Goal: Task Accomplishment & Management: Complete application form

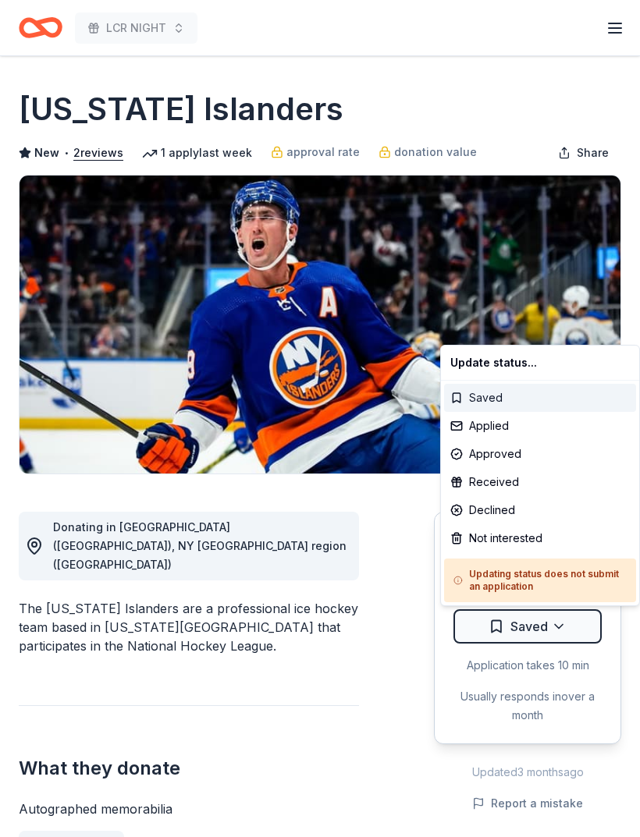
click at [559, 407] on div "Saved" at bounding box center [540, 398] width 192 height 28
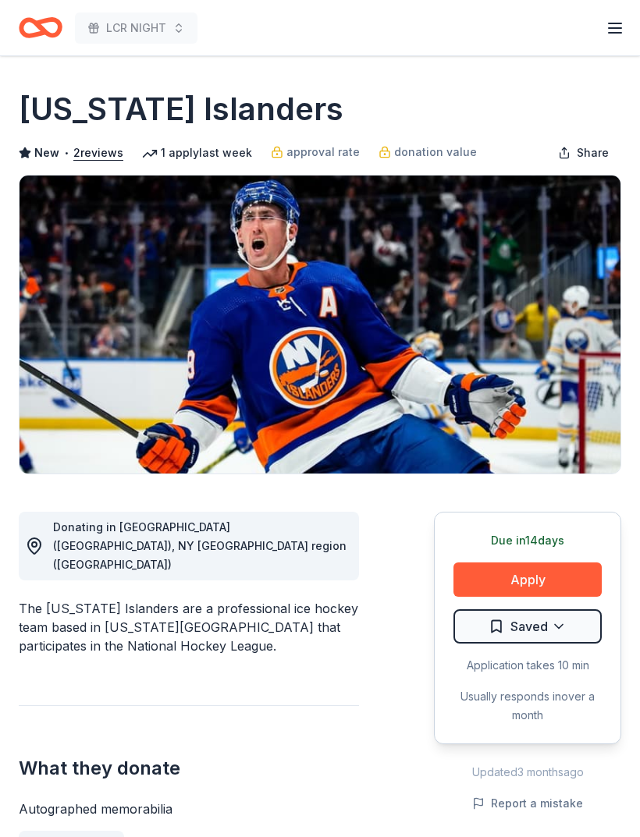
click at [556, 576] on button "Apply" at bounding box center [527, 580] width 148 height 34
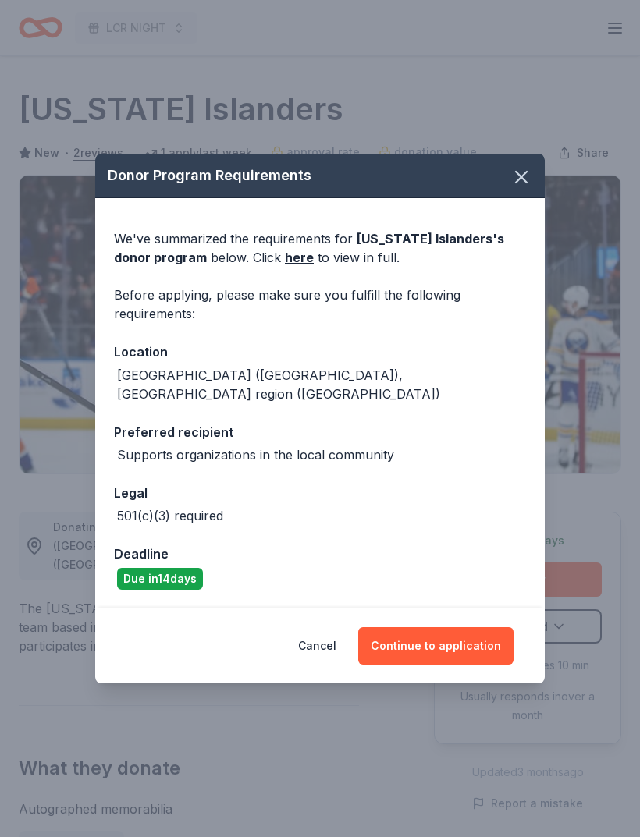
click at [285, 267] on link "here" at bounding box center [299, 257] width 29 height 19
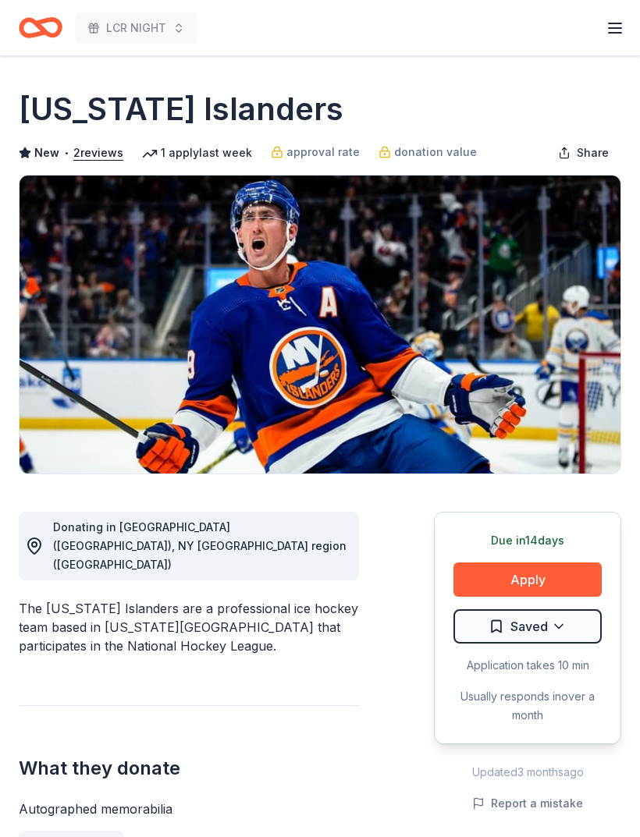
click at [39, 147] on span "New" at bounding box center [46, 153] width 25 height 19
click at [44, 172] on div "New York Islanders New • 2 reviews 1 apply last week approval rate donation val…" at bounding box center [320, 280] width 602 height 387
click at [101, 183] on img at bounding box center [320, 325] width 601 height 298
click at [49, 159] on span "New" at bounding box center [46, 153] width 25 height 19
click at [48, 158] on span "New" at bounding box center [46, 153] width 25 height 19
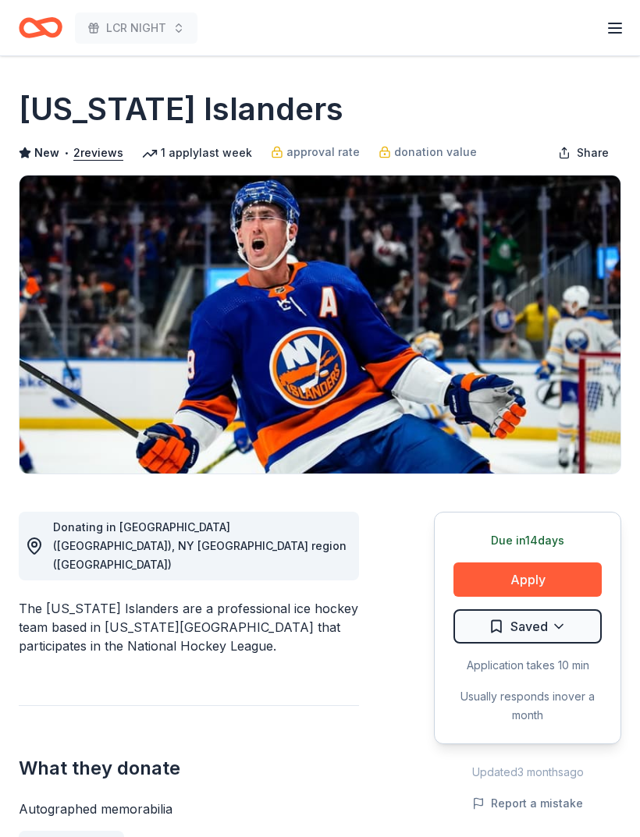
click at [627, 20] on div "LCR NIGHT Start free trial Earn Rewards" at bounding box center [320, 27] width 640 height 55
click at [601, 44] on div "LCR NIGHT Start free trial Earn Rewards" at bounding box center [320, 27] width 602 height 37
click at [601, 43] on div "LCR NIGHT Start free trial Earn Rewards" at bounding box center [320, 27] width 602 height 37
click at [609, 40] on div "Start free trial Earn Rewards" at bounding box center [615, 27] width 19 height 37
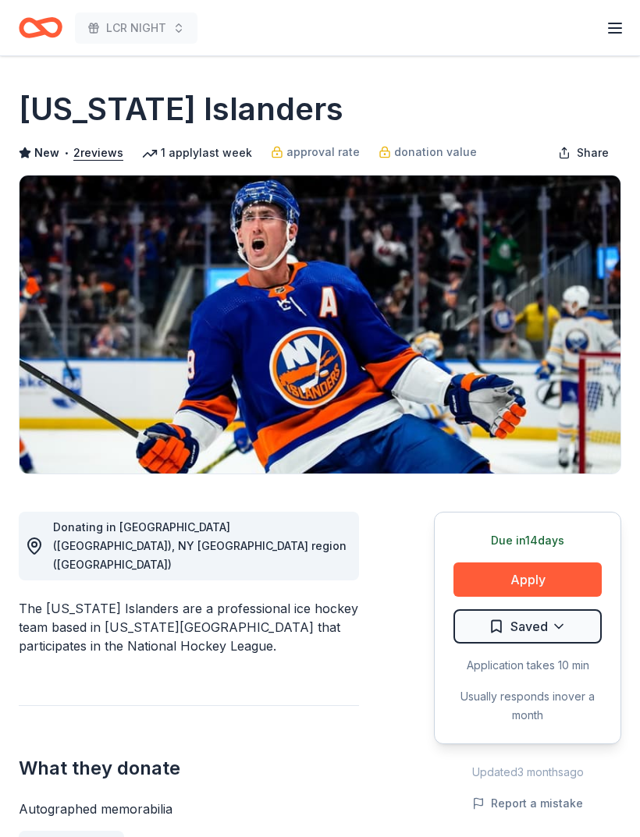
click at [607, 29] on icon "button" at bounding box center [615, 28] width 19 height 19
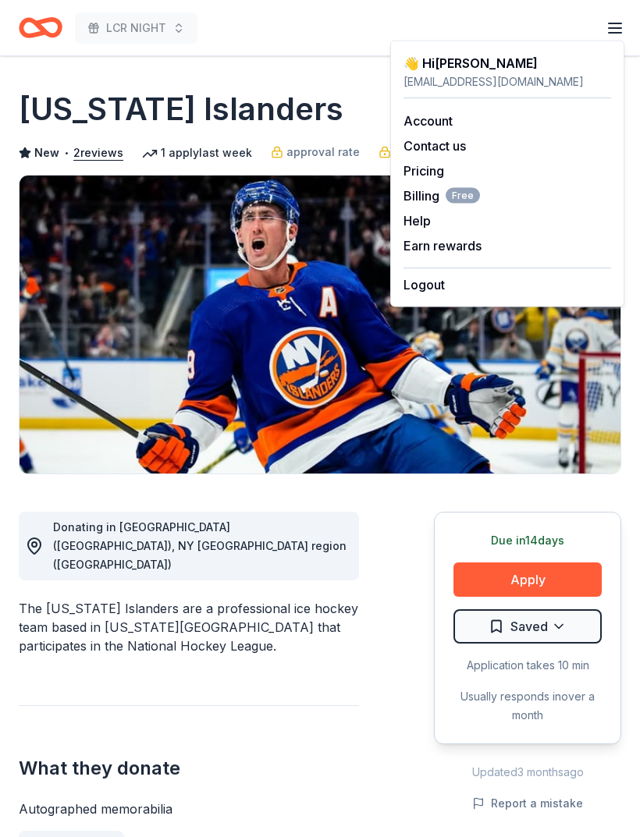
click at [435, 121] on link "Account" at bounding box center [427, 121] width 49 height 16
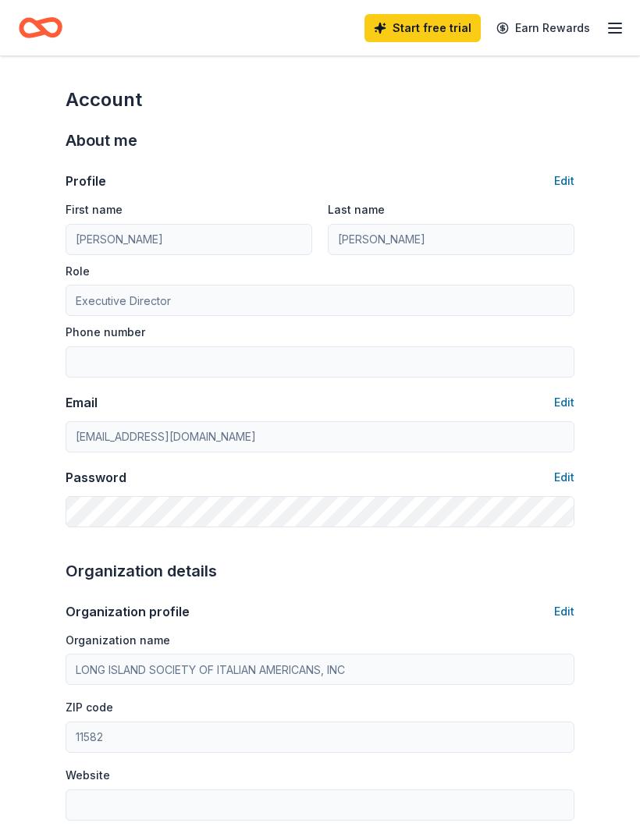
click at [615, 28] on line "button" at bounding box center [615, 28] width 12 height 0
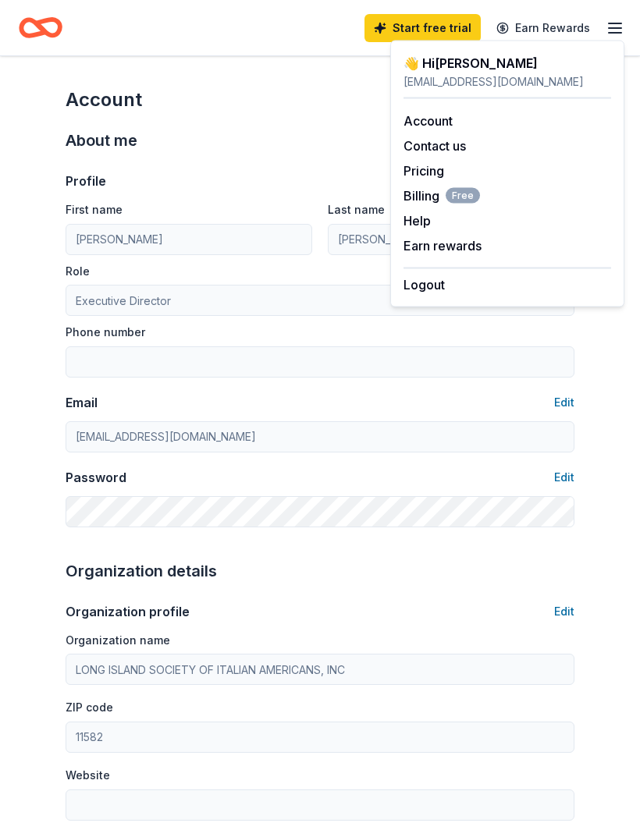
click at [301, 132] on div "About me" at bounding box center [320, 140] width 509 height 25
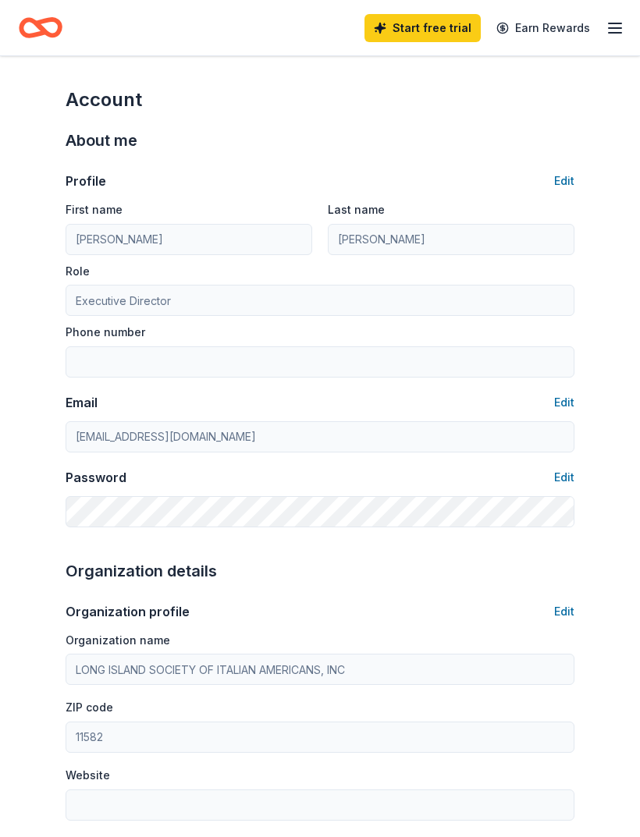
click at [54, 29] on icon "Home" at bounding box center [41, 27] width 44 height 37
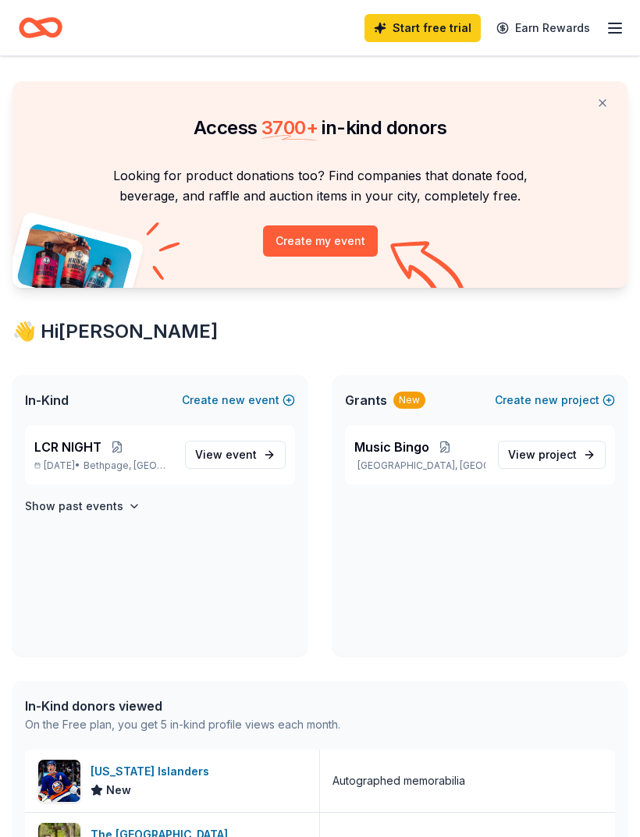
click at [252, 454] on span "event" at bounding box center [241, 454] width 31 height 13
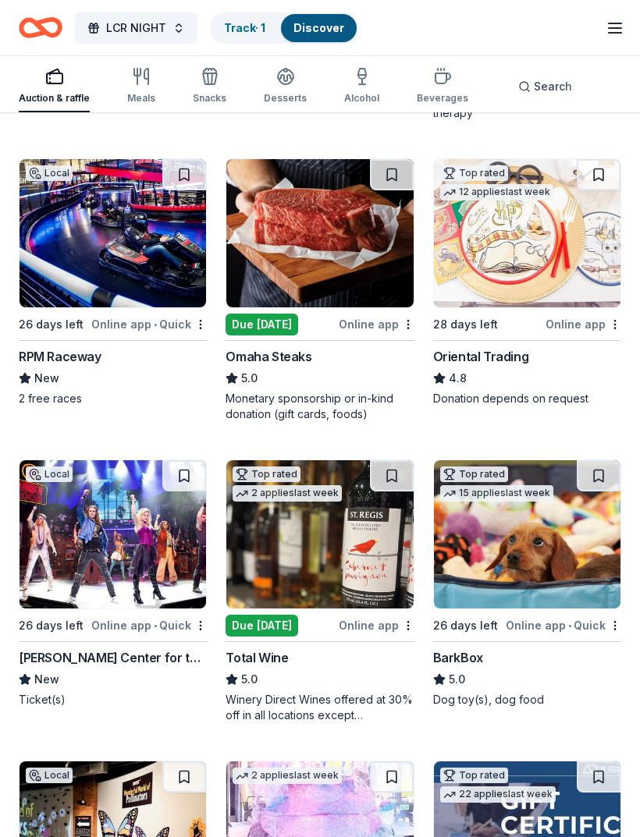
scroll to position [431, 0]
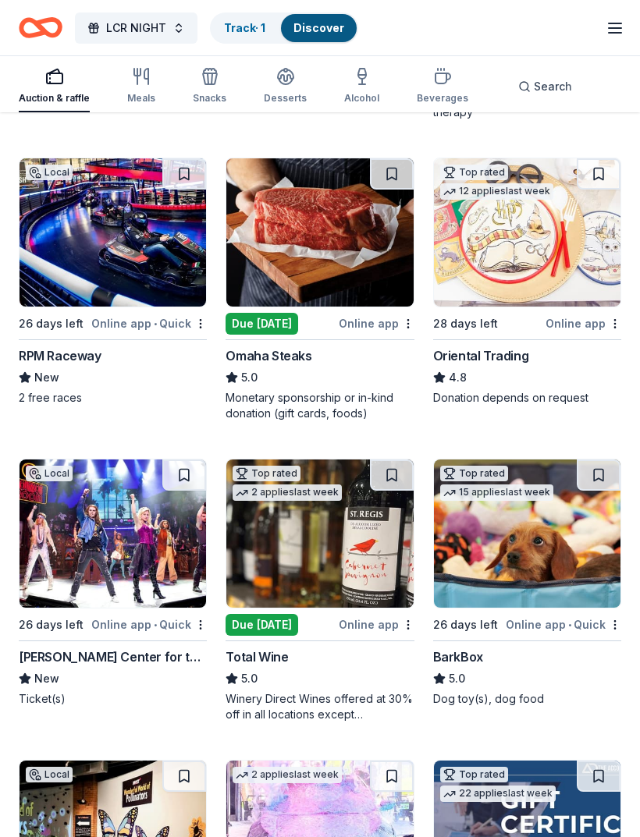
click at [471, 655] on div "BarkBox" at bounding box center [458, 657] width 50 height 19
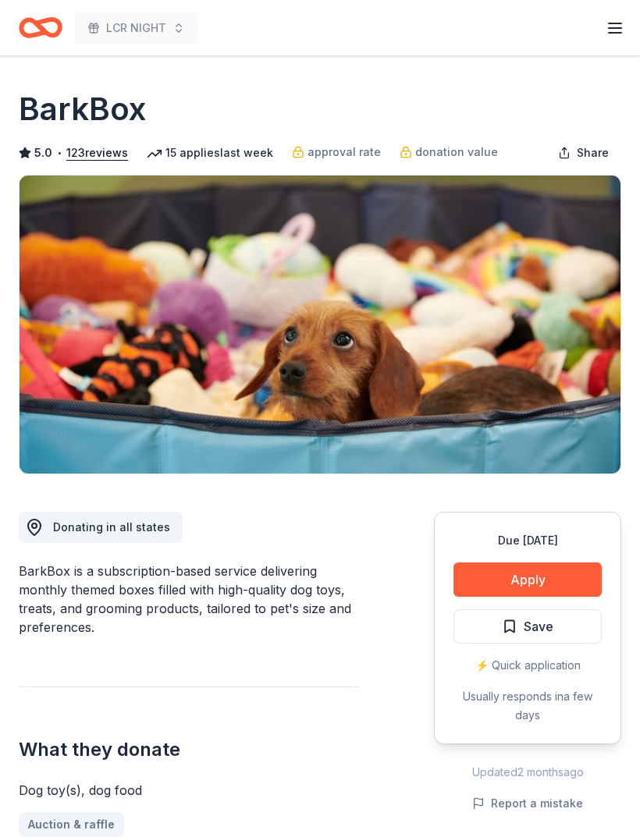
click at [527, 585] on button "Apply" at bounding box center [527, 580] width 148 height 34
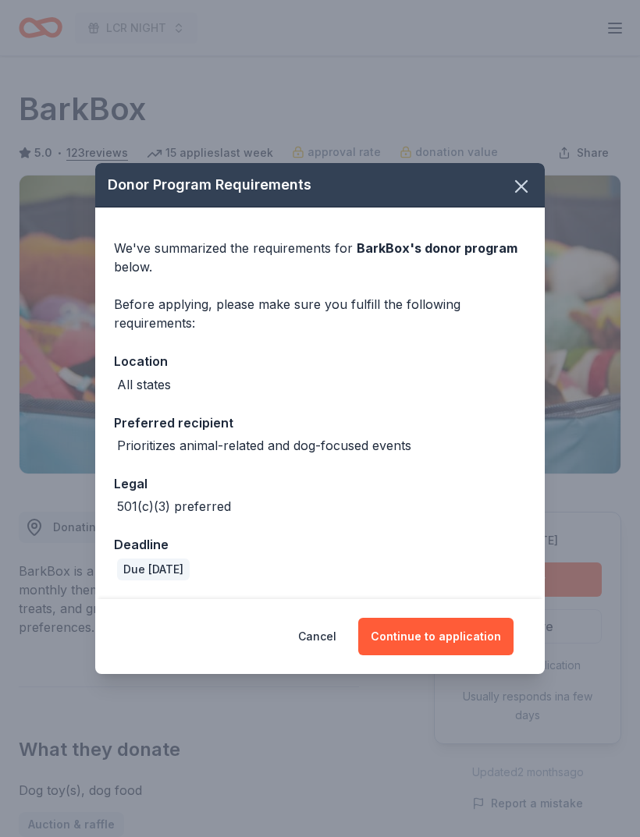
click at [456, 634] on button "Continue to application" at bounding box center [435, 636] width 155 height 37
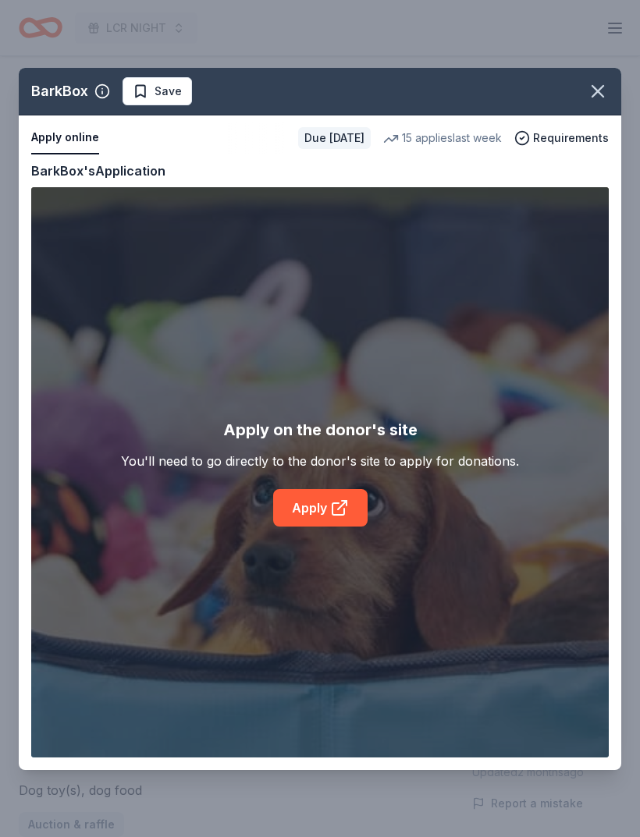
click at [319, 513] on link "Apply" at bounding box center [320, 507] width 94 height 37
